Goal: Information Seeking & Learning: Learn about a topic

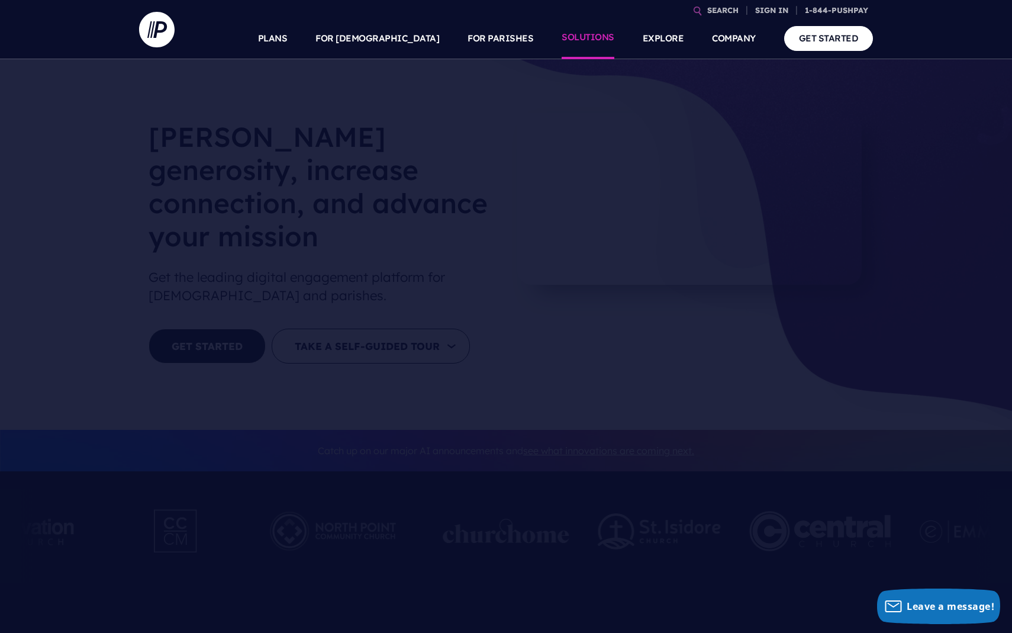
click at [596, 38] on link "SOLUTIONS" at bounding box center [588, 38] width 53 height 41
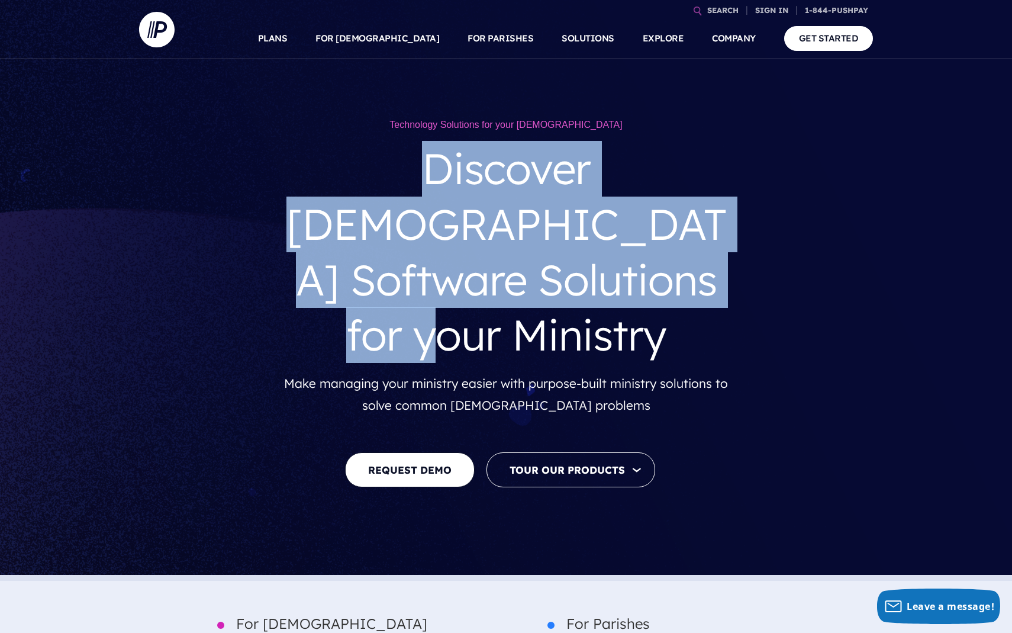
drag, startPoint x: 342, startPoint y: 164, endPoint x: 639, endPoint y: 290, distance: 322.7
click at [639, 290] on h3 "Discover [DEMOGRAPHIC_DATA] Software Solutions for your Ministry" at bounding box center [506, 251] width 444 height 240
copy h3 "Discover [DEMOGRAPHIC_DATA] Software Solutions for your Ministry"
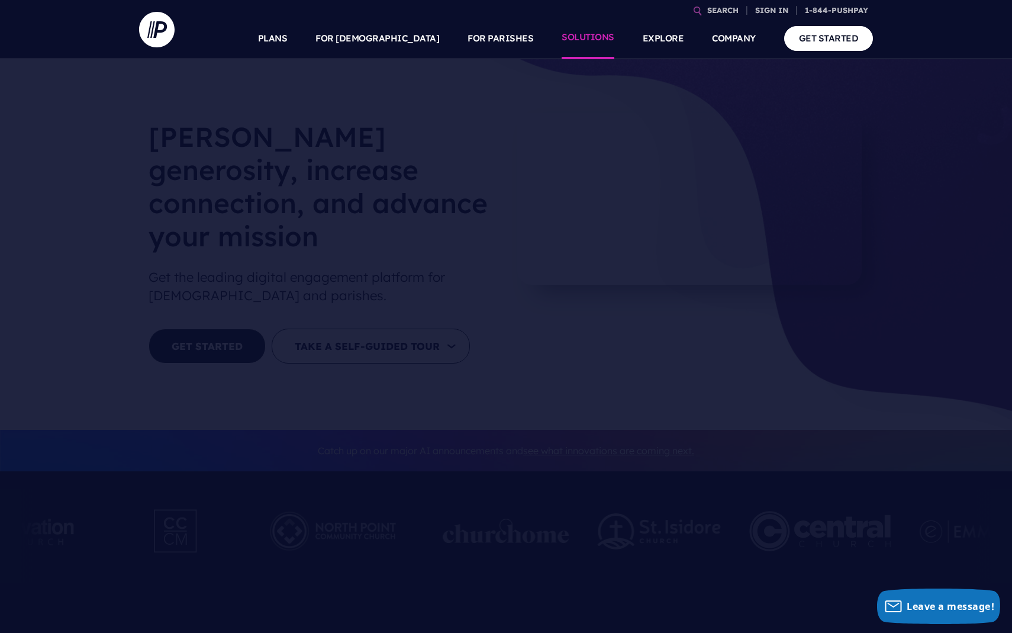
click at [597, 38] on link "SOLUTIONS" at bounding box center [588, 38] width 53 height 41
